Goal: Browse casually

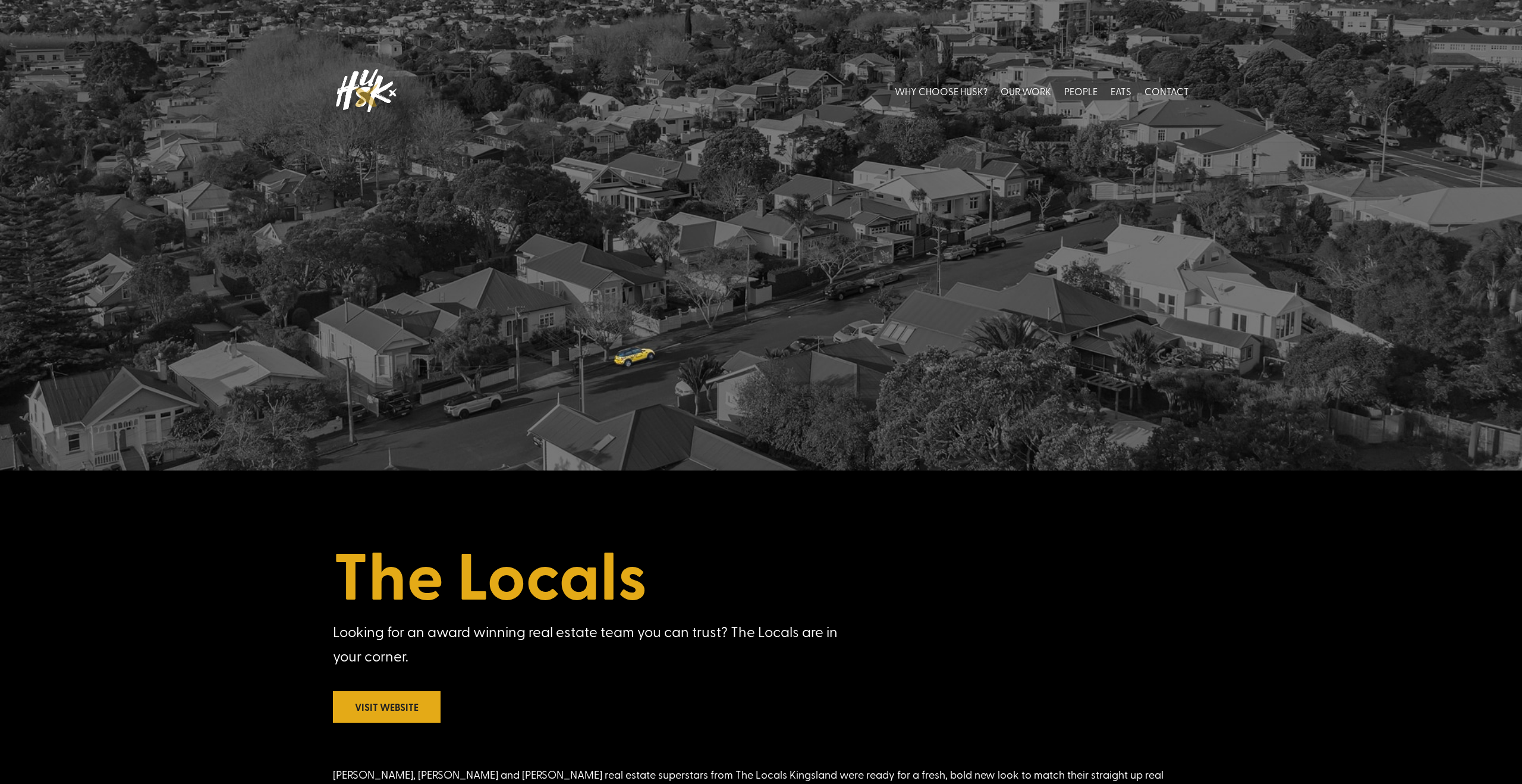
click at [367, 95] on img at bounding box center [365, 90] width 65 height 53
